Goal: Task Accomplishment & Management: Manage account settings

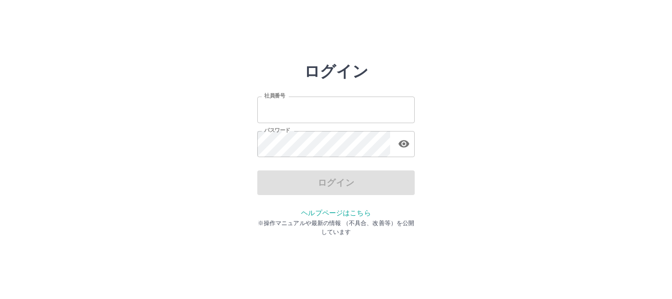
type input "*******"
click at [326, 180] on div "ログイン" at bounding box center [335, 182] width 157 height 25
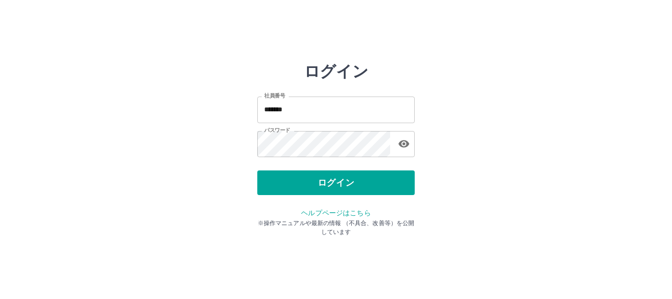
click at [326, 180] on button "ログイン" at bounding box center [335, 182] width 157 height 25
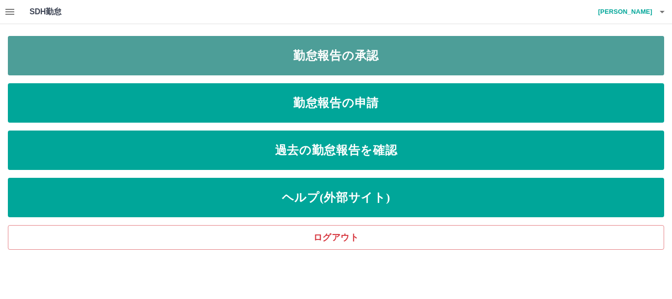
click at [335, 63] on link "勤怠報告の承認" at bounding box center [336, 55] width 656 height 39
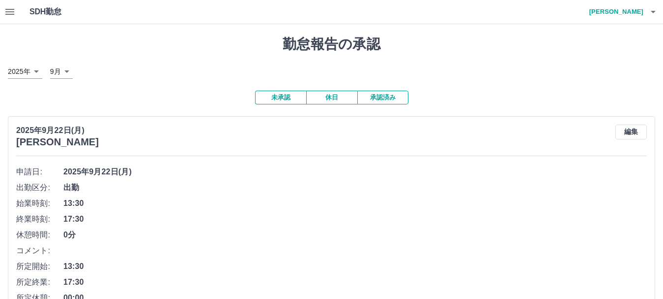
click at [6, 12] on icon "button" at bounding box center [9, 12] width 9 height 6
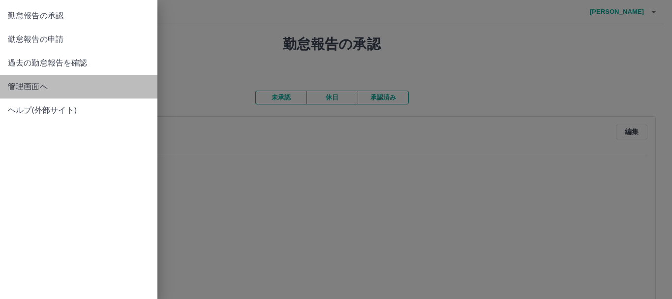
click at [36, 90] on span "管理画面へ" at bounding box center [79, 87] width 142 height 12
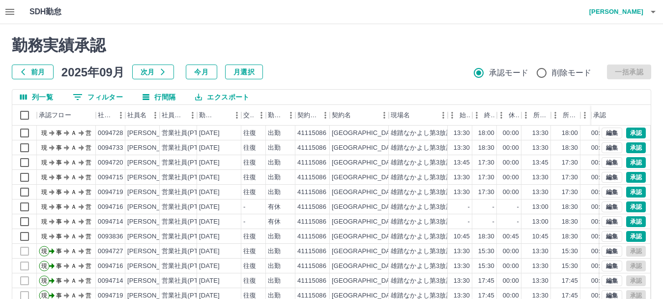
click at [639, 15] on h4 "[PERSON_NAME]" at bounding box center [614, 12] width 59 height 24
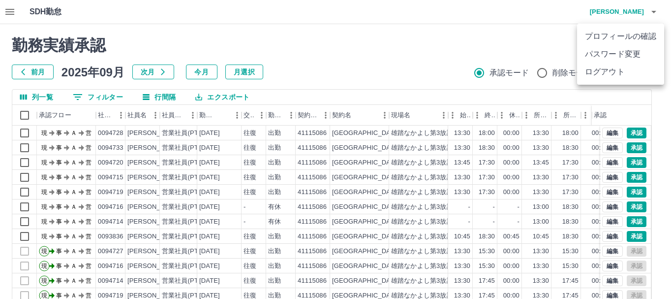
drag, startPoint x: 610, startPoint y: 72, endPoint x: 615, endPoint y: 55, distance: 17.8
click at [611, 70] on li "ログアウト" at bounding box center [620, 72] width 87 height 18
